Goal: Communication & Community: Share content

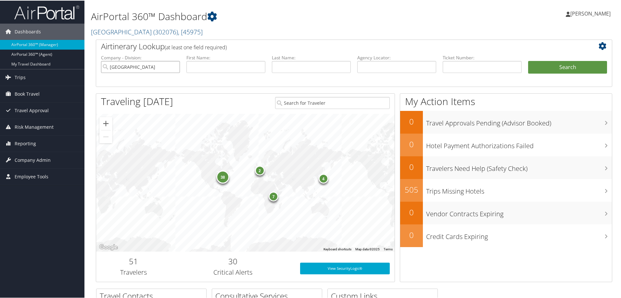
click at [173, 67] on input "Temple University" at bounding box center [140, 66] width 79 height 12
click at [370, 65] on input "text" at bounding box center [396, 66] width 79 height 12
paste input "DLXX9T-TP+"
type input "DLXX9T-TP+"
click at [528, 60] on button "Search" at bounding box center [567, 66] width 79 height 13
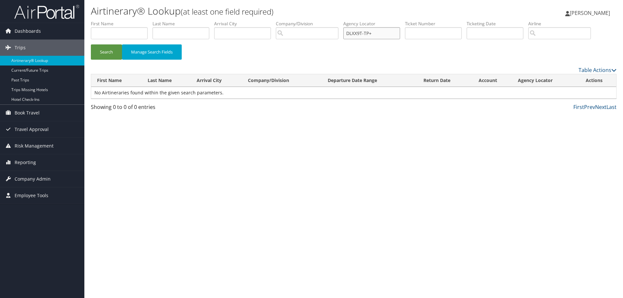
click at [384, 33] on input "DLXX9T-TP+" at bounding box center [372, 33] width 57 height 12
type input "DLXX9T"
click at [91, 44] on button "Search" at bounding box center [106, 51] width 31 height 15
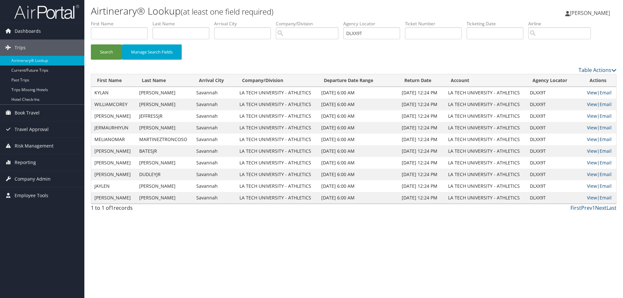
click at [590, 93] on link "View" at bounding box center [592, 93] width 10 height 6
click at [434, 32] on input "text" at bounding box center [433, 33] width 57 height 12
paste input "5262389813010"
type input "5262389813010"
click at [91, 44] on button "Search" at bounding box center [106, 51] width 31 height 15
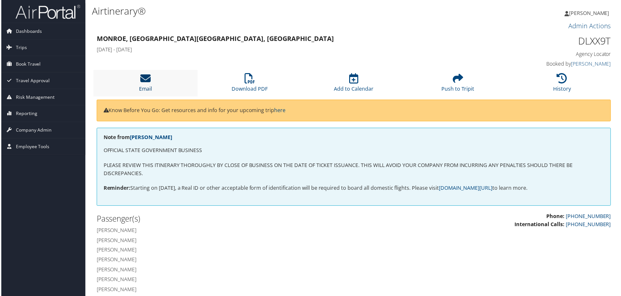
click at [147, 77] on icon at bounding box center [145, 78] width 10 height 10
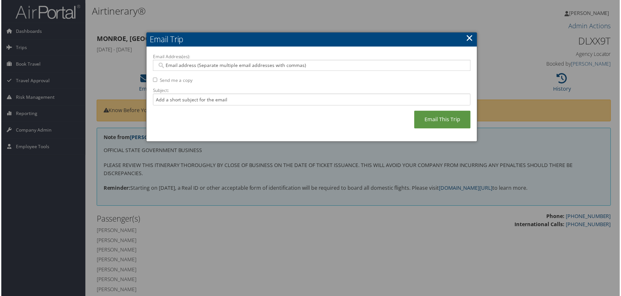
click at [204, 65] on input "Email Address(es):" at bounding box center [312, 65] width 310 height 6
type input "B"
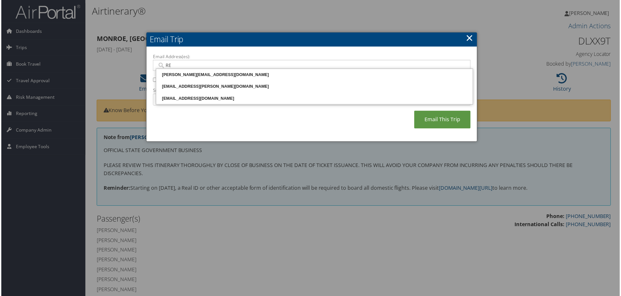
type input "REE"
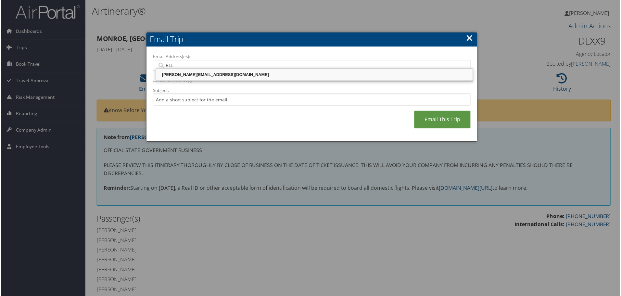
click at [191, 75] on div "REED@LATECH.EDU" at bounding box center [315, 75] width 316 height 6
type input "REED@LATECH.EDU"
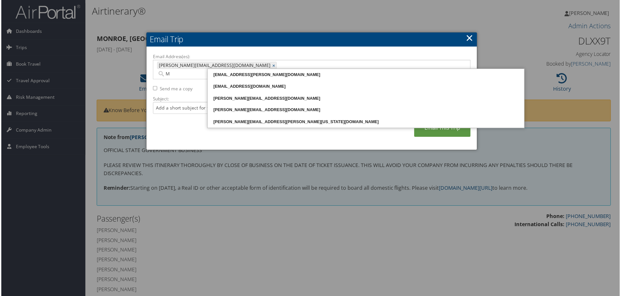
type input "MT"
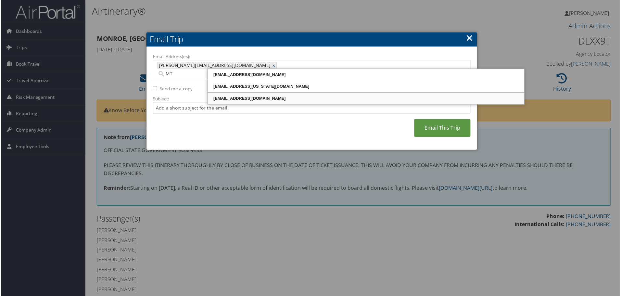
click at [232, 98] on div "MTAYLOR@LATECH.EDU" at bounding box center [366, 98] width 316 height 6
type input "REED@LATECH.EDU, MTAYLOR@LATECH.EDU"
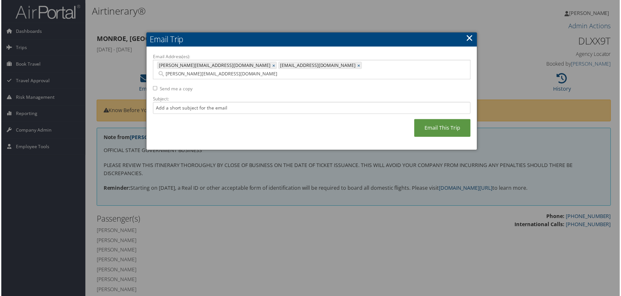
type input "MELANIE@LATECH.EDU"
type input "REED@LATECH.EDU, MTAYLOR@LATECH.EDU, MELANIE@LATECH.EDU"
click at [152, 86] on input "Send me a copy" at bounding box center [154, 88] width 4 height 4
checkbox input "true"
click at [200, 102] on input "Subject:" at bounding box center [311, 108] width 319 height 12
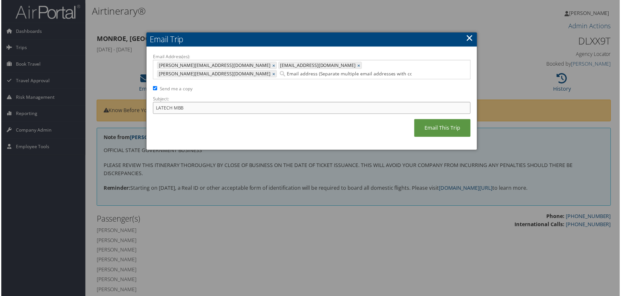
type input "LATECH MBB"
click at [340, 71] on input "Email Address(es):" at bounding box center [347, 74] width 138 height 6
paste input "hgeisman@latech.edu"
type input "hgeisman@latech.edu"
type input "REED@LATECH.EDU, MTAYLOR@LATECH.EDU, MELANIE@LATECH.EDU, hgeisman@latech.edu"
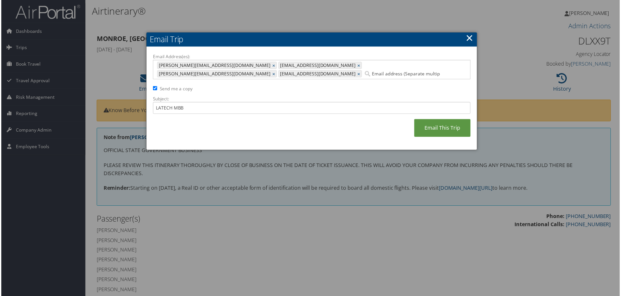
click at [468, 34] on link "×" at bounding box center [470, 37] width 7 height 13
